Goal: Participate in discussion: Engage in conversation with other users on a specific topic

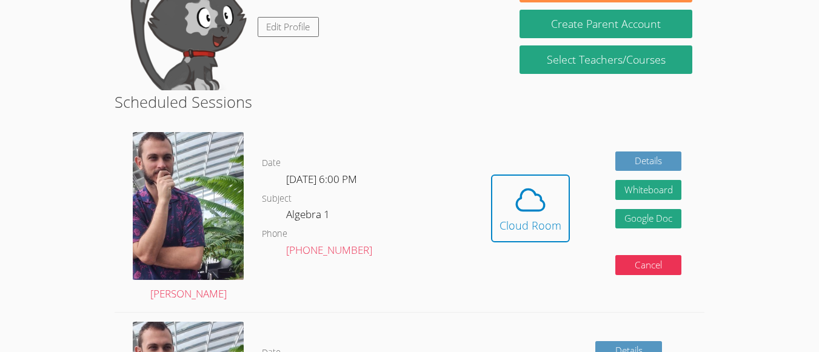
scroll to position [155, 0]
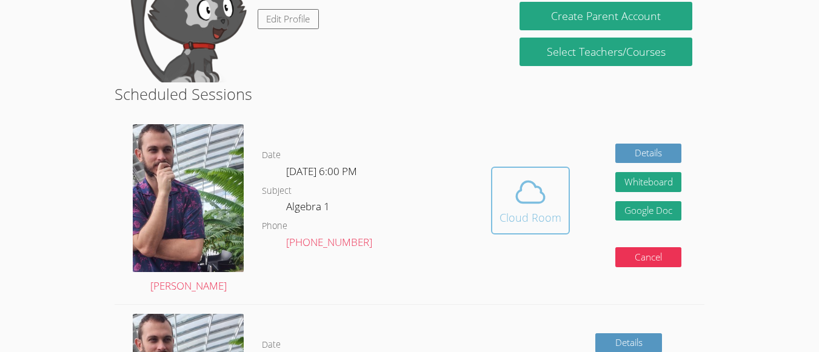
click at [540, 187] on icon at bounding box center [530, 192] width 34 height 34
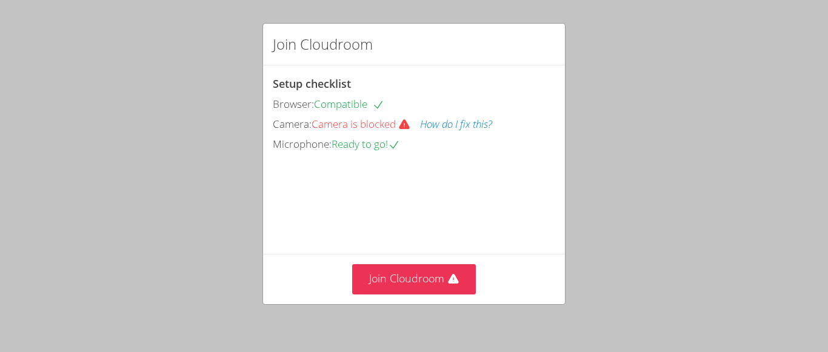
click at [192, 271] on div "Join Cloudroom Setup checklist Browser: Compatible Camera: Camera is blocked Ho…" at bounding box center [414, 176] width 828 height 352
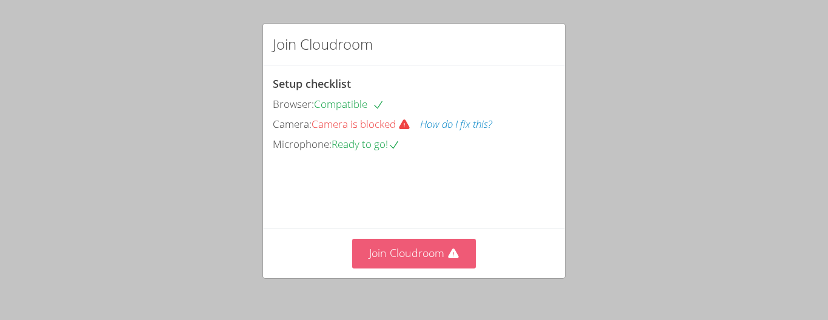
click at [396, 265] on button "Join Cloudroom" at bounding box center [414, 254] width 124 height 30
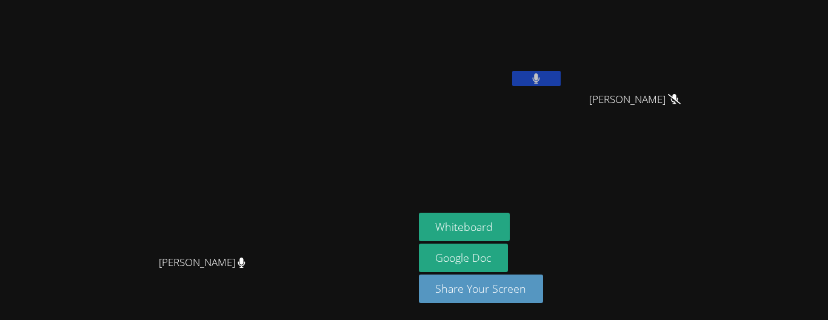
click at [560, 79] on button at bounding box center [536, 78] width 48 height 15
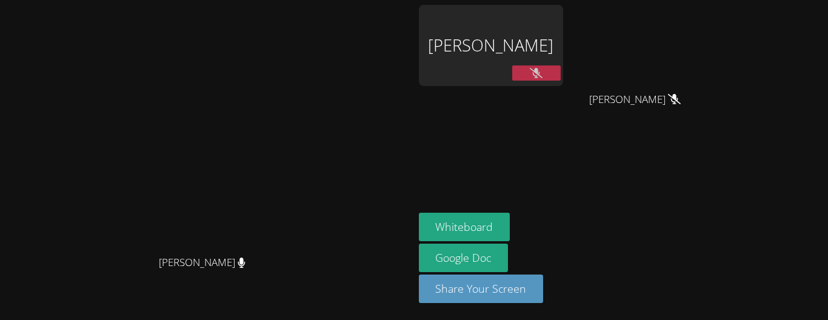
click at [297, 123] on video at bounding box center [207, 135] width 182 height 227
click at [510, 231] on button "Whiteboard" at bounding box center [464, 227] width 91 height 28
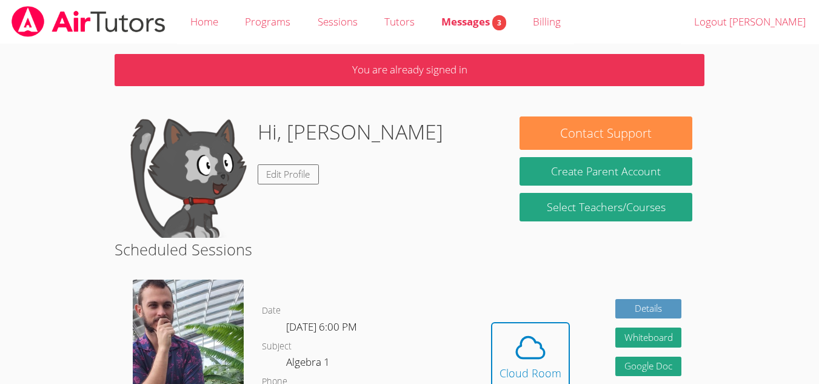
scroll to position [155, 0]
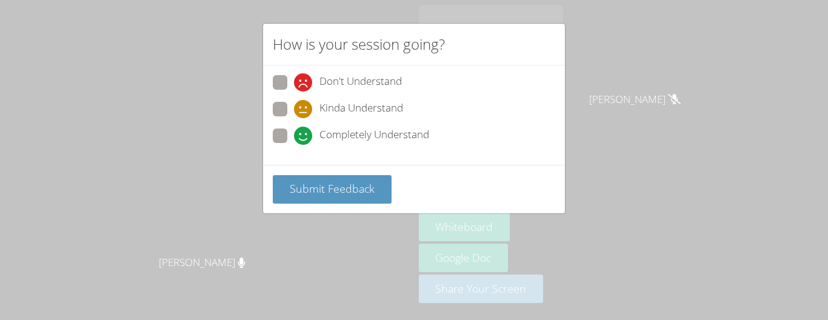
click at [294, 145] on span at bounding box center [294, 145] width 0 height 0
click at [294, 139] on input "Completely Understand" at bounding box center [299, 133] width 10 height 10
radio input "true"
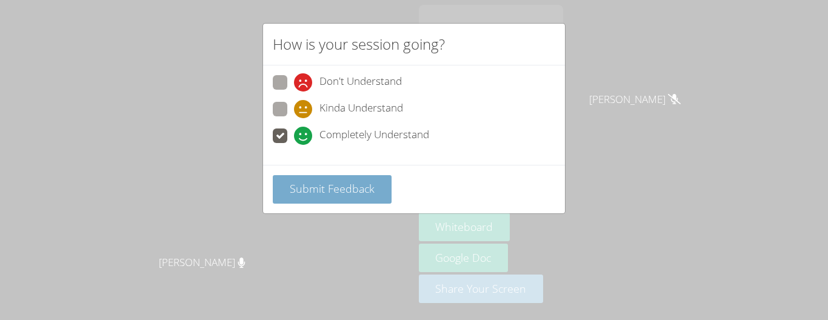
click at [311, 188] on span "Submit Feedback" at bounding box center [332, 188] width 85 height 15
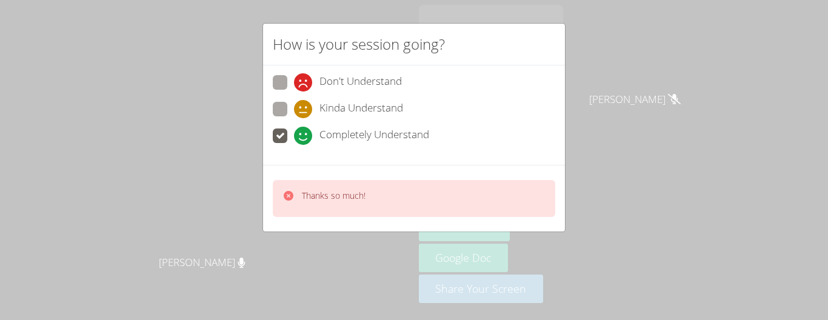
click at [656, 140] on div "How is your session going? Don't Understand Kinda Understand Completely Underst…" at bounding box center [414, 160] width 828 height 320
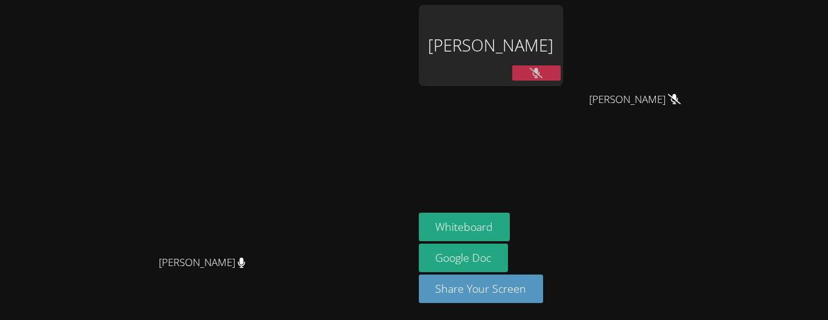
click at [561, 29] on div "[PERSON_NAME]" at bounding box center [491, 45] width 144 height 81
click at [542, 71] on icon at bounding box center [536, 73] width 13 height 10
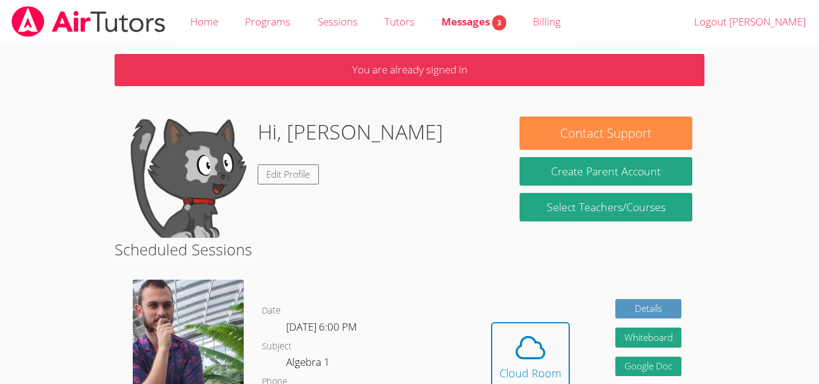
scroll to position [155, 0]
